Goal: Task Accomplishment & Management: Manage account settings

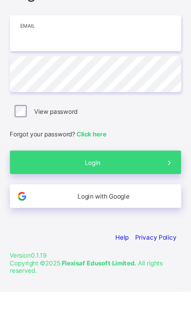
click at [26, 80] on input "email" at bounding box center [95, 96] width 154 height 32
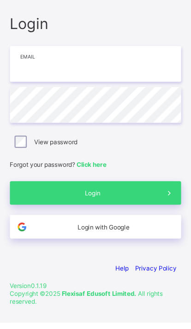
type input "**********"
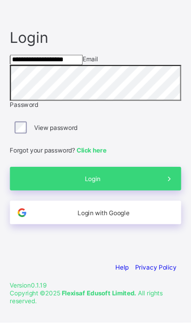
scroll to position [6, 0]
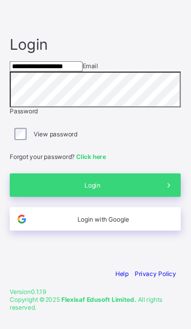
click at [96, 203] on span "Login" at bounding box center [93, 199] width 117 height 7
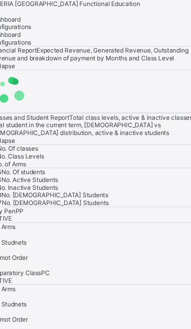
click at [144, 14] on div "SM" at bounding box center [95, 10] width 191 height 7
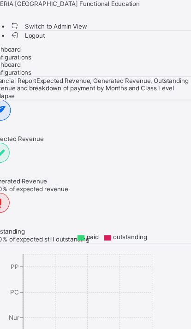
scroll to position [0, 40]
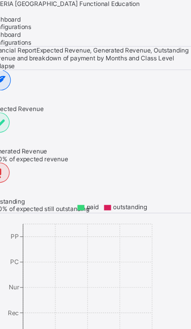
click at [159, 56] on div "Financial Report Expected Revenue, Generated Revenue, Outstanding Revenue and b…" at bounding box center [95, 49] width 190 height 14
click at [139, 14] on div "SM" at bounding box center [95, 10] width 191 height 7
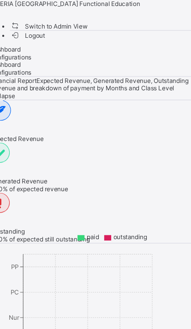
click at [110, 33] on ul "Switch to Admin View Logout" at bounding box center [95, 27] width 191 height 16
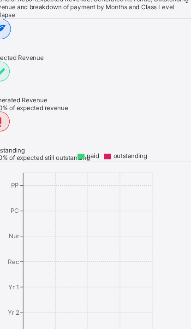
scroll to position [0, 0]
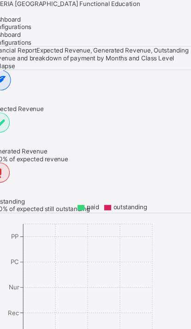
click at [9, 14] on span "SM" at bounding box center [4, 10] width 9 height 7
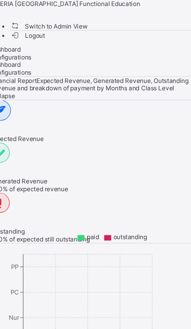
click at [88, 29] on span "Switch to Admin View" at bounding box center [53, 24] width 70 height 10
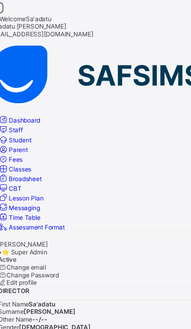
click at [11, 13] on icon at bounding box center [8, 6] width 16 height 13
click at [34, 131] on span "Parent" at bounding box center [26, 134] width 17 height 7
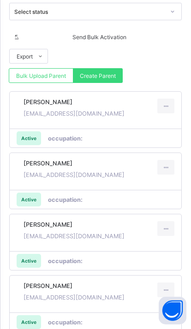
scroll to position [553, 0]
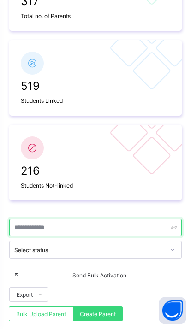
click at [105, 229] on input "text" at bounding box center [95, 228] width 172 height 18
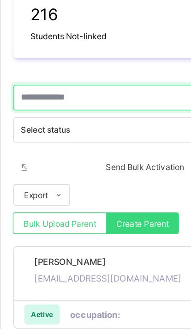
scroll to position [287, 0]
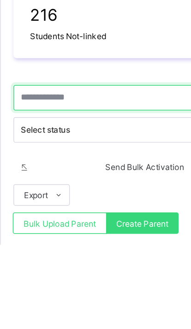
paste input "**********"
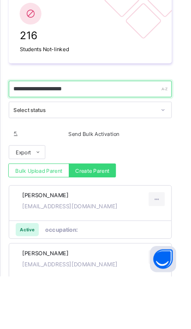
scroll to position [385, 0]
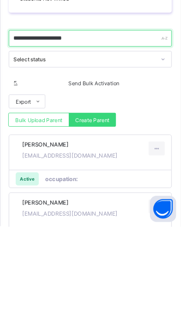
type input "**********"
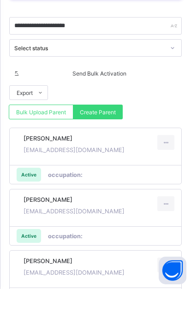
scroll to position [450, 0]
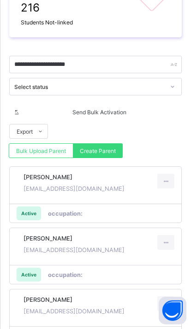
click at [85, 185] on span at bounding box center [98, 183] width 151 height 5
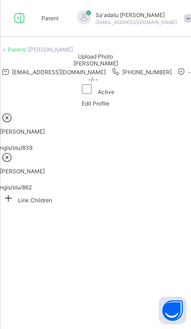
scroll to position [145, 0]
click at [17, 205] on icon at bounding box center [8, 198] width 17 height 14
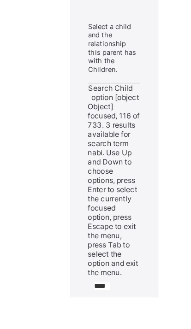
scroll to position [0, 0]
type input "****"
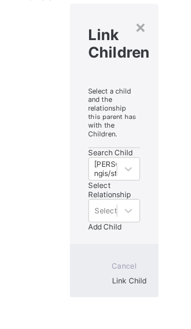
scroll to position [209, 0]
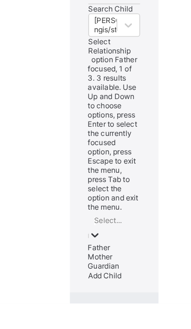
click at [83, 284] on div "Father" at bounding box center [95, 287] width 39 height 7
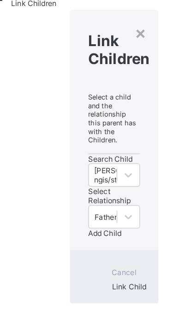
scroll to position [211, 0]
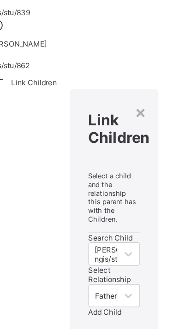
click at [85, 273] on span "Add Child" at bounding box center [88, 276] width 25 height 7
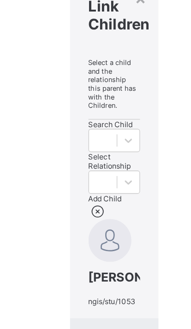
scroll to position [129, 0]
click at [94, 309] on span "Link Child" at bounding box center [100, 312] width 26 height 7
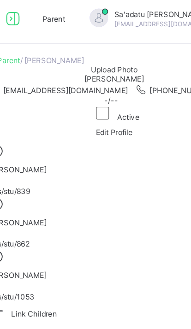
scroll to position [0, 0]
